Goal: Check status: Check status

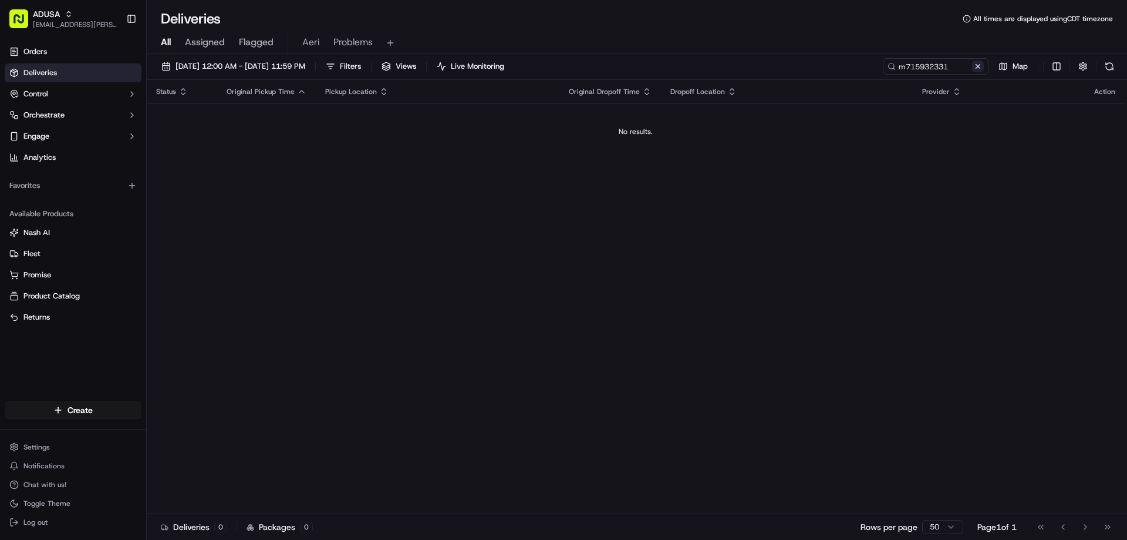
click at [974, 71] on button at bounding box center [978, 66] width 12 height 12
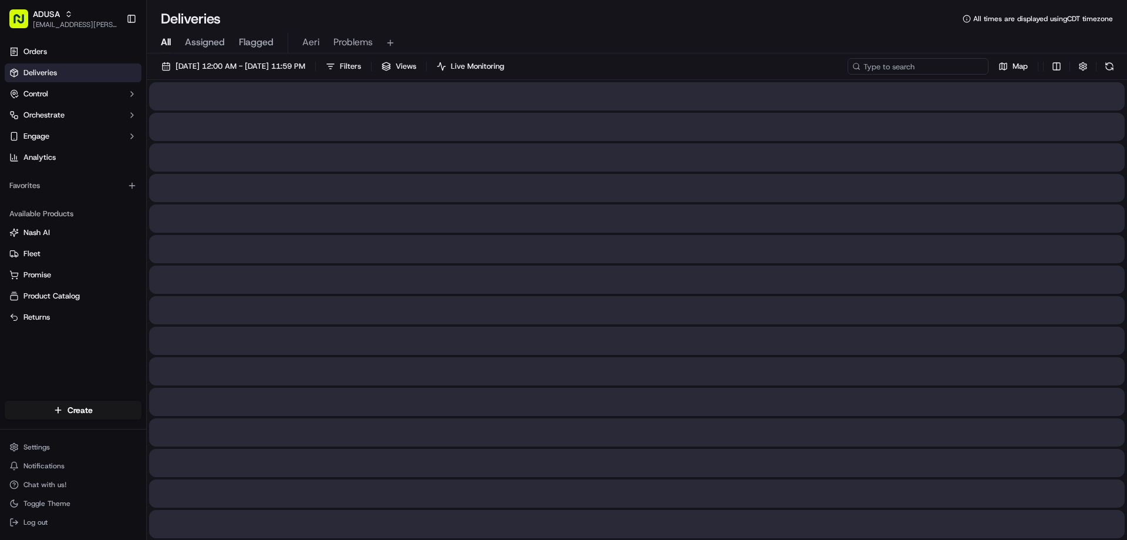
click at [948, 62] on input at bounding box center [918, 66] width 141 height 16
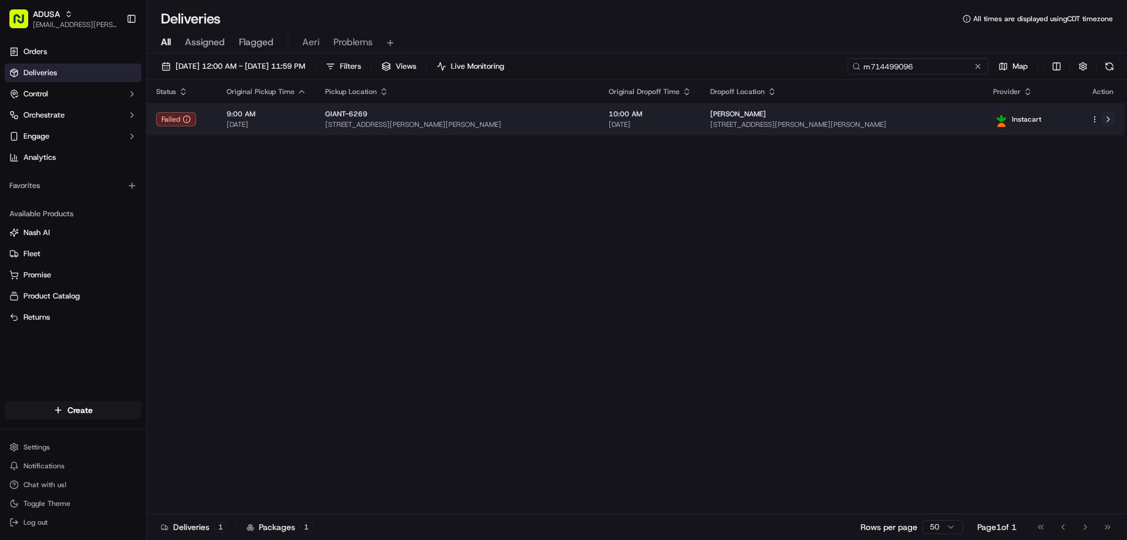
type input "m714499096"
click at [1108, 117] on button at bounding box center [1109, 119] width 14 height 14
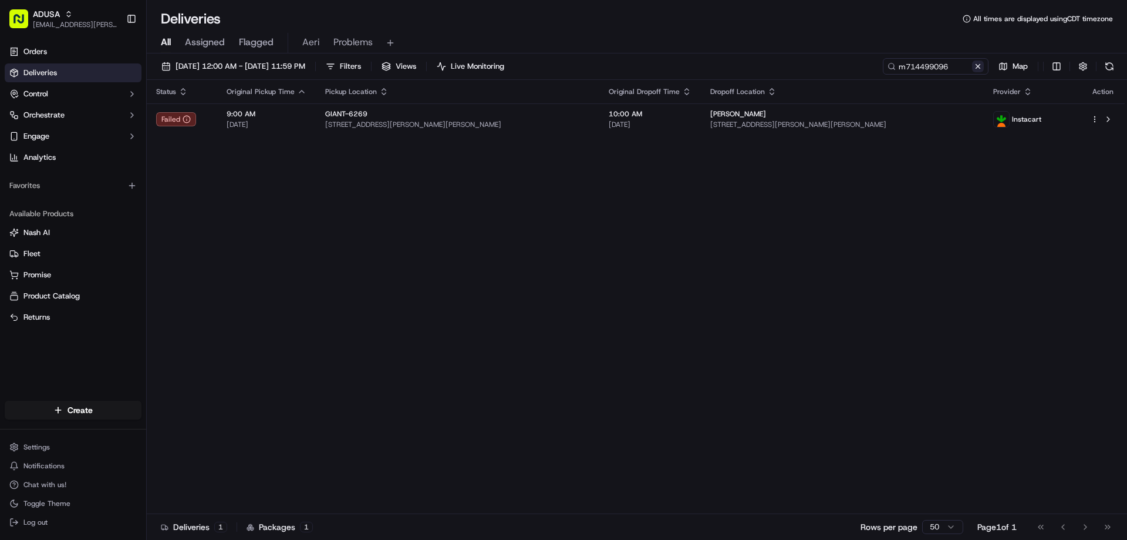
click at [978, 68] on button at bounding box center [978, 66] width 12 height 12
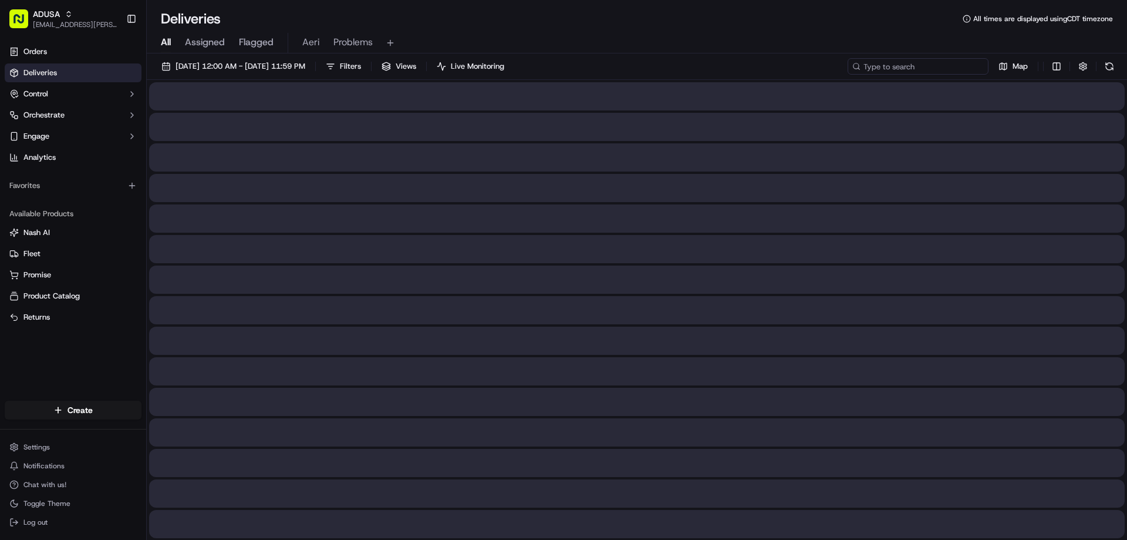
click at [957, 66] on input at bounding box center [918, 66] width 141 height 16
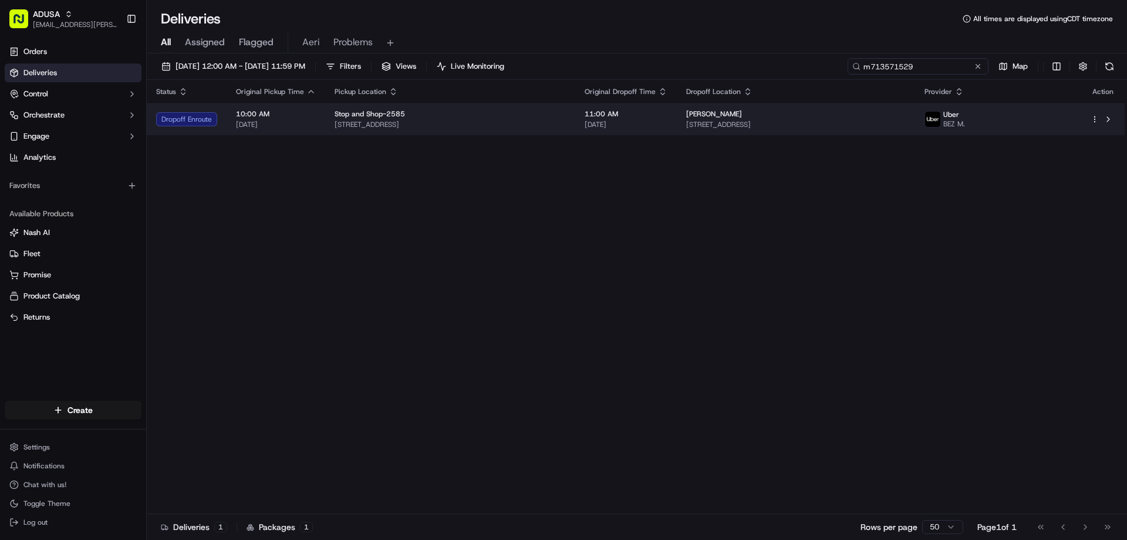
type input "m713571529"
click at [1118, 120] on td at bounding box center [1103, 119] width 43 height 32
click at [1109, 115] on button at bounding box center [1109, 119] width 14 height 14
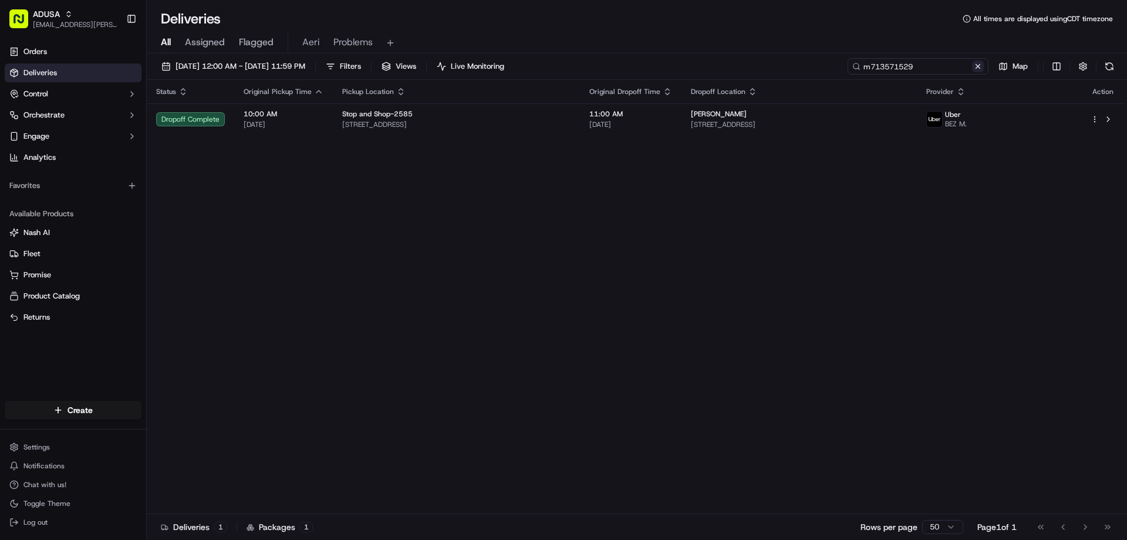
click at [981, 67] on div "m713571529" at bounding box center [918, 66] width 141 height 16
click at [981, 67] on button at bounding box center [978, 66] width 12 height 12
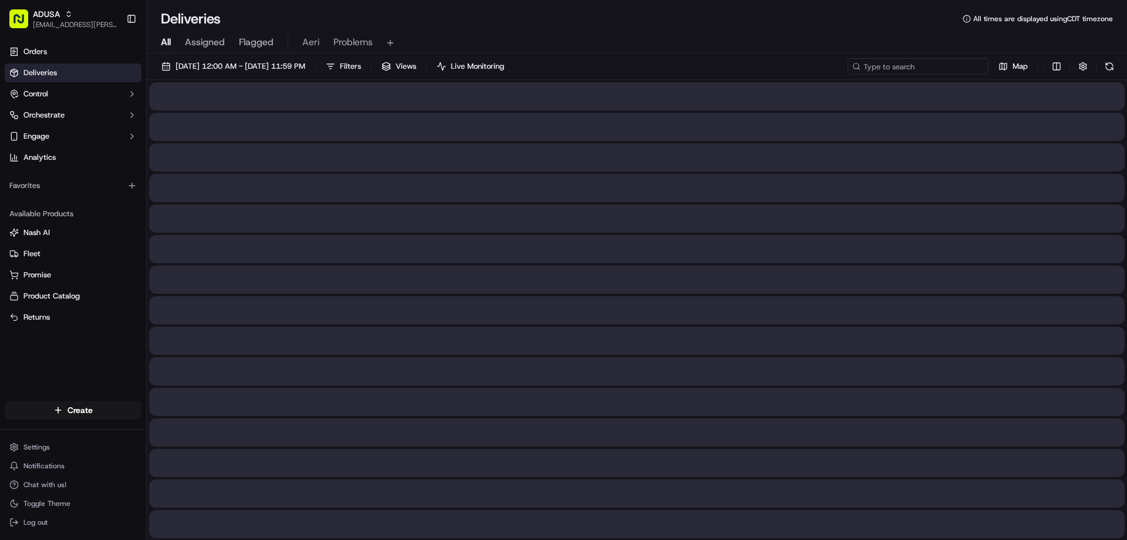
click at [937, 68] on input at bounding box center [918, 66] width 141 height 16
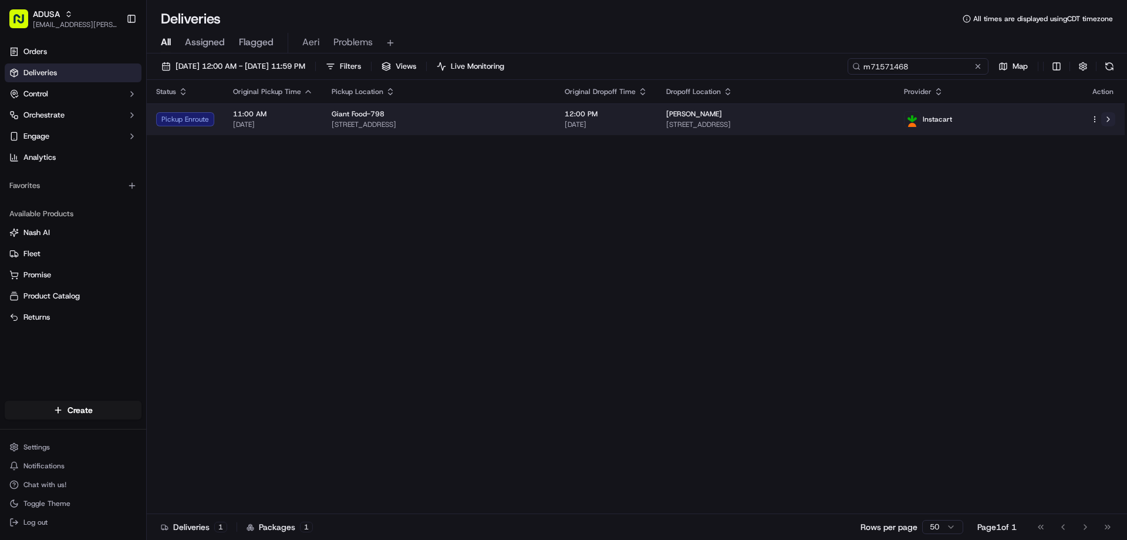
type input "m71571468"
click at [1106, 120] on button at bounding box center [1109, 119] width 14 height 14
